Goal: Task Accomplishment & Management: Use online tool/utility

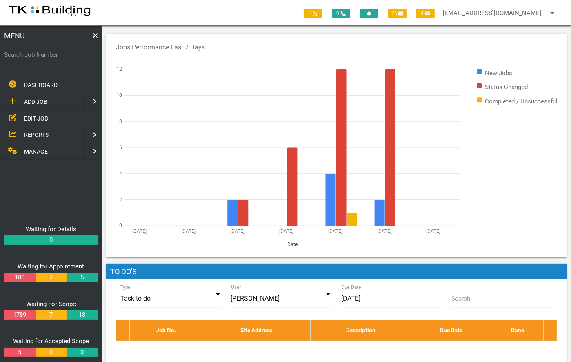
click at [35, 118] on span "EDIT JOB" at bounding box center [36, 118] width 24 height 7
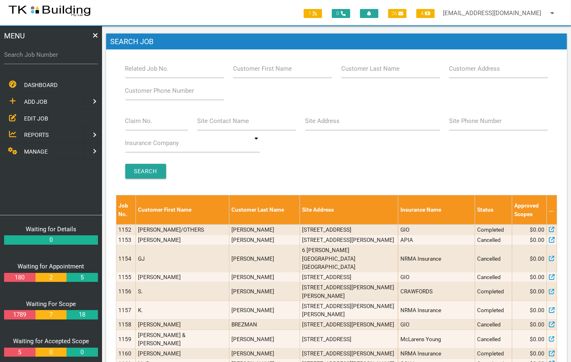
click at [142, 72] on label "Related Job No." at bounding box center [147, 68] width 44 height 9
click at [142, 72] on input "Related Job No." at bounding box center [174, 68] width 99 height 19
type input "27954"
click at [147, 164] on input "Search" at bounding box center [145, 171] width 41 height 15
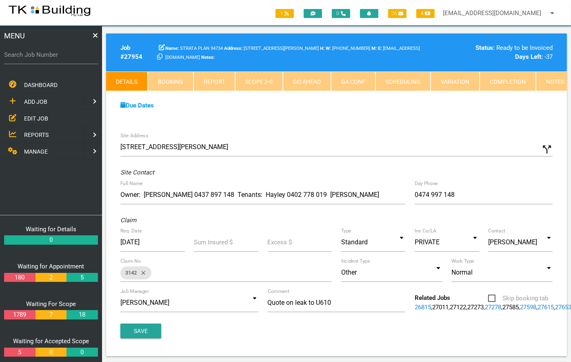
click at [536, 78] on link "Notes" at bounding box center [555, 81] width 38 height 20
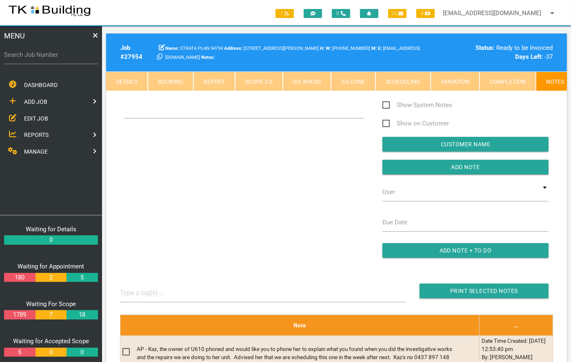
click at [245, 133] on div at bounding box center [244, 116] width 258 height 33
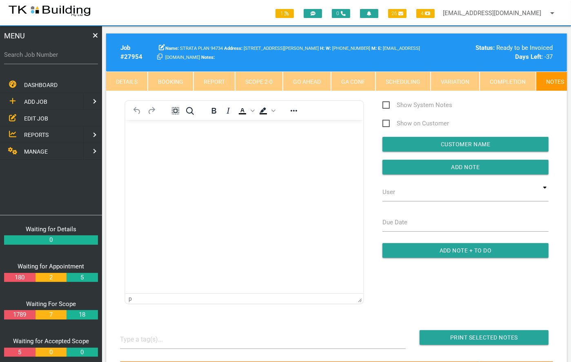
click at [245, 129] on html at bounding box center [244, 138] width 238 height 37
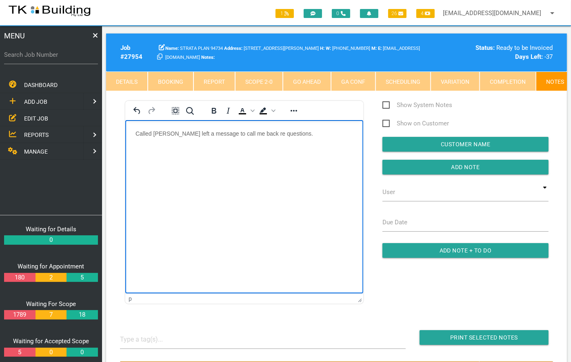
click at [288, 127] on html "Called [PERSON_NAME] left a message to call me back re questions." at bounding box center [244, 138] width 238 height 37
click at [195, 139] on p "Called [PERSON_NAME] left a message to call me back re questions. I have Booked…" at bounding box center [244, 136] width 218 height 13
click at [262, 138] on p "Called [PERSON_NAME] left a message to call me back re questions. I have Booked…" at bounding box center [244, 136] width 218 height 13
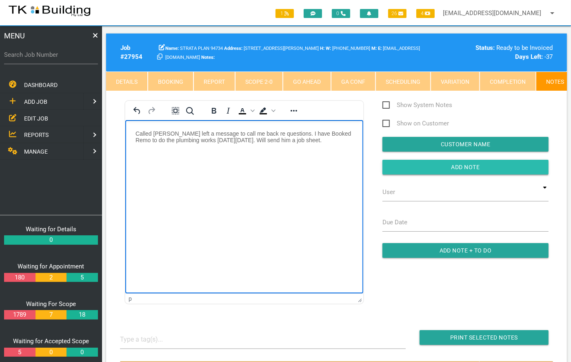
click at [456, 171] on input "Add Note" at bounding box center [465, 167] width 166 height 15
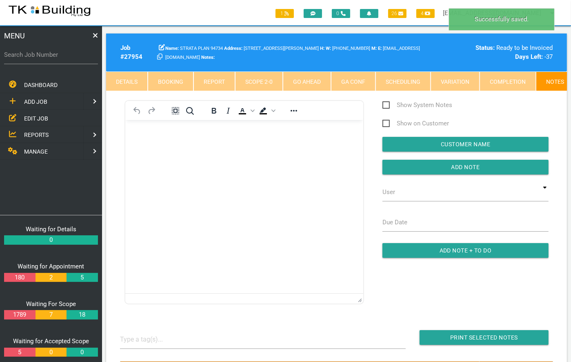
click at [231, 150] on body "Rich Text Area. Press ALT-0 for help." at bounding box center [244, 143] width 238 height 27
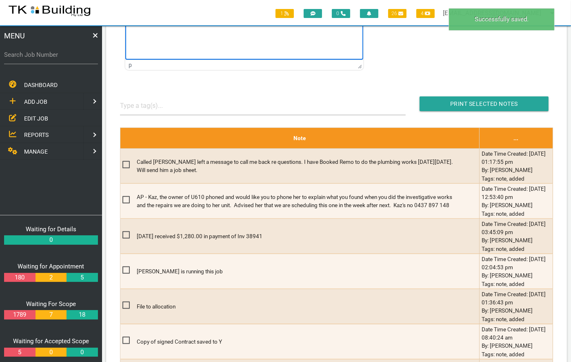
scroll to position [234, 0]
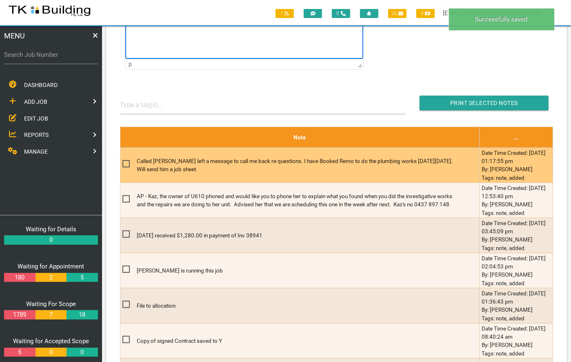
click at [126, 165] on span at bounding box center [129, 164] width 14 height 10
click at [126, 164] on input "checkbox" at bounding box center [124, 161] width 5 height 5
checkbox input "true"
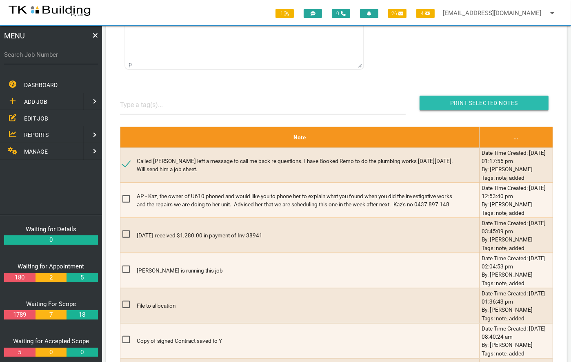
click at [480, 108] on input "button" at bounding box center [484, 102] width 129 height 15
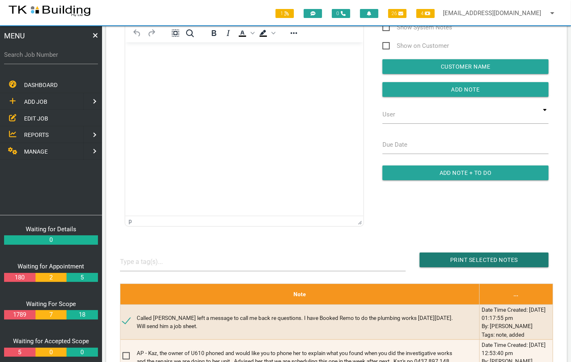
scroll to position [78, 0]
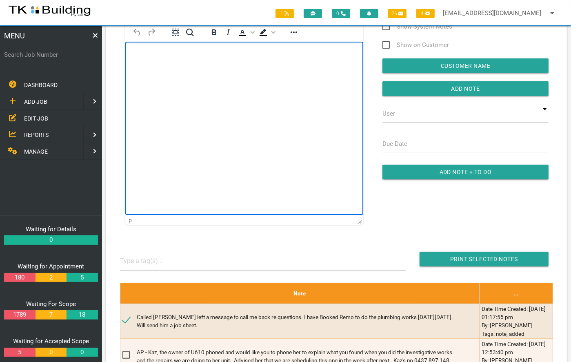
click at [182, 78] on html at bounding box center [244, 59] width 238 height 37
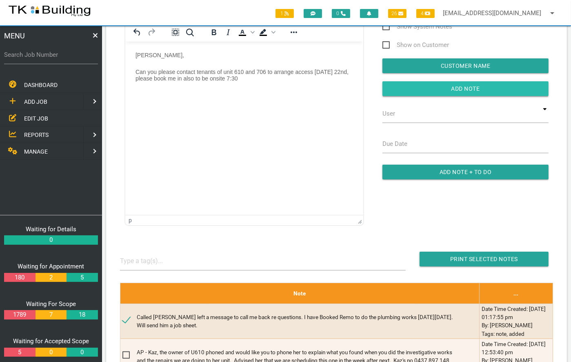
click at [470, 93] on input "button" at bounding box center [465, 88] width 166 height 15
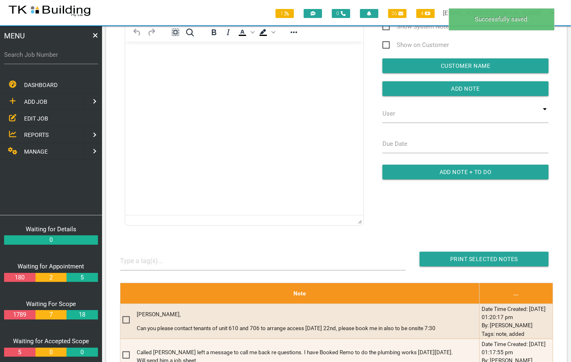
click at [34, 117] on span "EDIT JOB" at bounding box center [36, 118] width 24 height 7
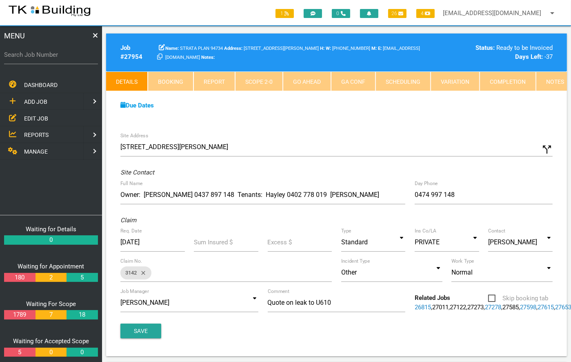
click at [555, 82] on link "Notes" at bounding box center [555, 81] width 38 height 20
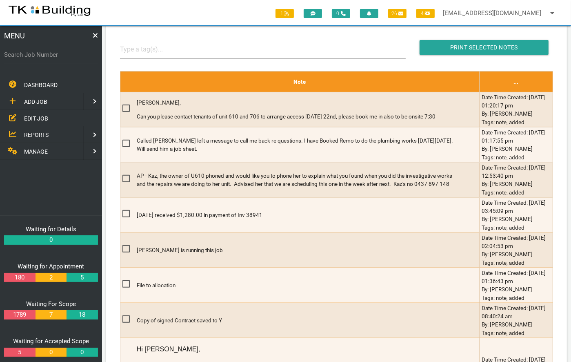
scroll to position [283, 0]
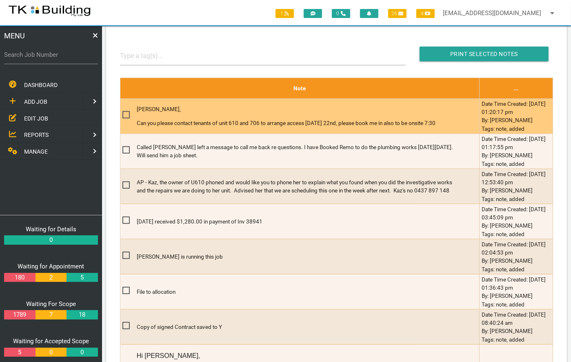
click at [124, 117] on span at bounding box center [129, 115] width 14 height 10
click at [124, 115] on input "checkbox" at bounding box center [124, 112] width 5 height 5
checkbox input "true"
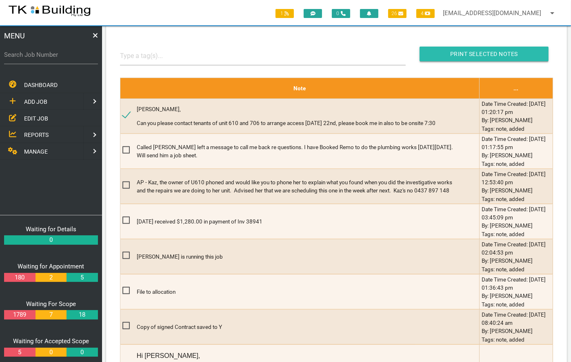
click at [489, 56] on input "Print Selected Notes" at bounding box center [484, 54] width 129 height 15
